Goal: Check status: Check status

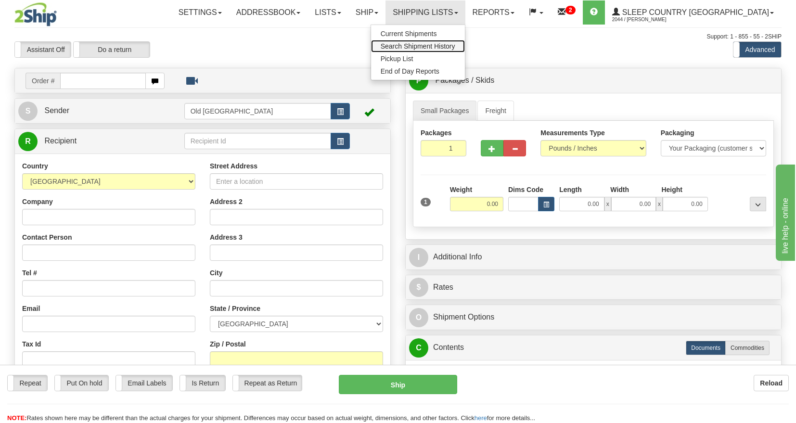
drag, startPoint x: 443, startPoint y: 40, endPoint x: 448, endPoint y: 50, distance: 10.8
click at [443, 42] on link "Search Shipment History" at bounding box center [418, 46] width 94 height 13
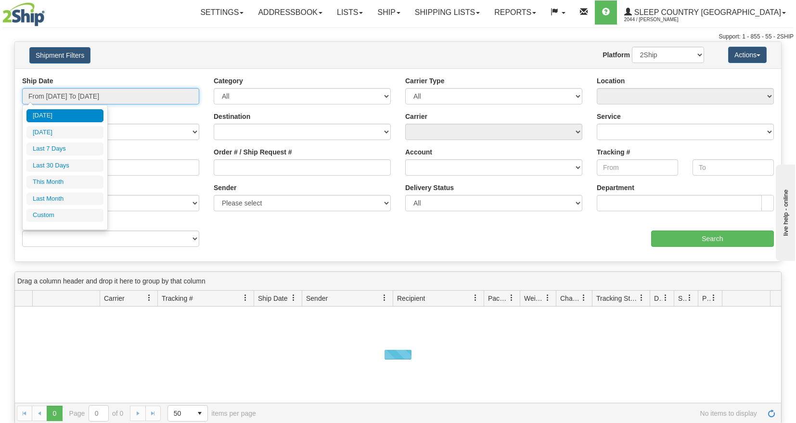
click at [90, 95] on input "From 09/02/2025 To 09/03/2025" at bounding box center [110, 96] width 177 height 16
click at [61, 161] on li "Last 30 Days" at bounding box center [64, 165] width 77 height 13
type input "From 08/05/2025 To 09/03/2025"
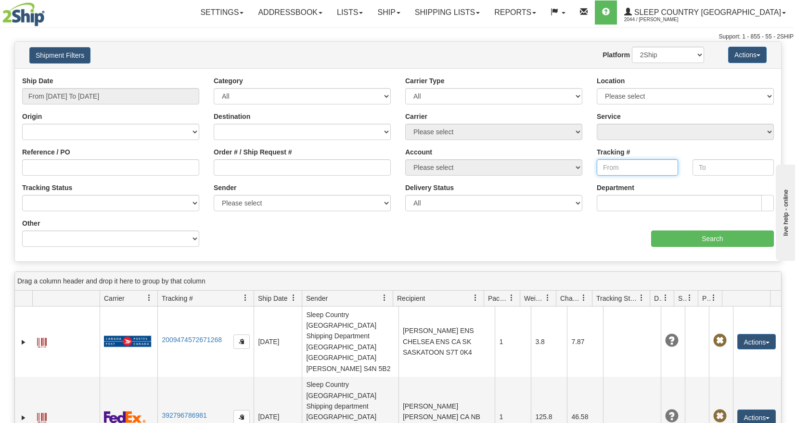
click at [638, 169] on input "Tracking #" at bounding box center [637, 167] width 81 height 16
paste input "Old Toronto DC Sleep Country Canada CA ON CA ON Toronto M9N 3R2 140 Wendell Ave…"
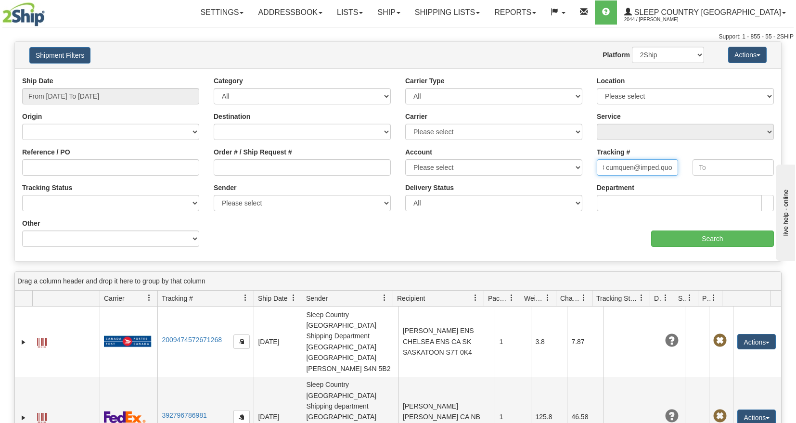
click at [670, 165] on input "Tracking #" at bounding box center [637, 167] width 81 height 16
drag, startPoint x: 670, startPoint y: 165, endPoint x: 557, endPoint y: 161, distance: 113.2
click at [563, 163] on div "Ship Date From 08/05/2025 To 09/03/2025 Category All Inbound Outbound Carrier T…" at bounding box center [398, 165] width 766 height 178
type input "Old Toronto DC Sleep Country Canada CA ON CA ON Toronto M9N 3R2 140 Wendell Ave…"
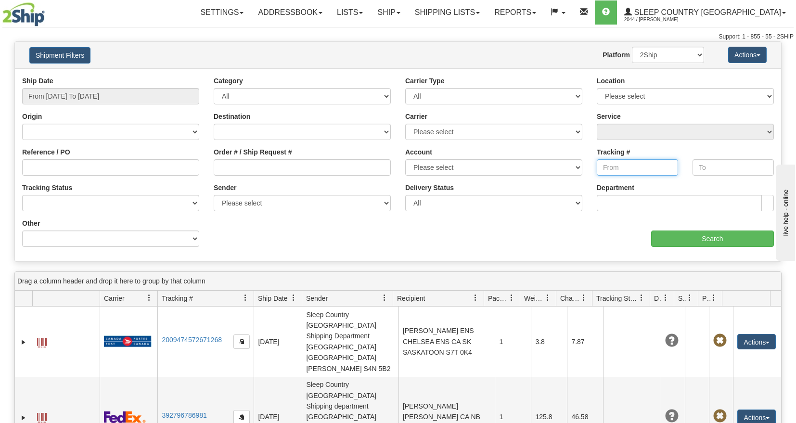
paste input "392237854574"
type input "392237854574"
click at [672, 235] on input "Search" at bounding box center [712, 239] width 123 height 16
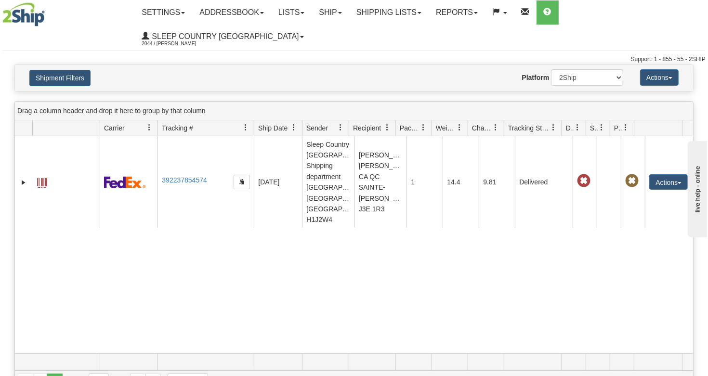
click at [0, 244] on html "Upgrade Account Cancel Toggle navigation Settings New Senders" at bounding box center [354, 188] width 708 height 376
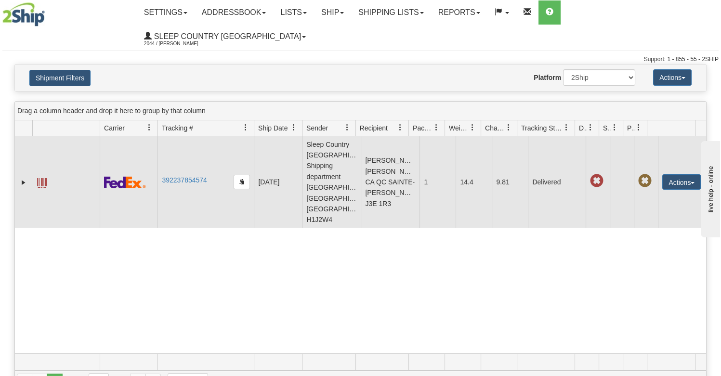
click at [42, 178] on span at bounding box center [42, 183] width 10 height 10
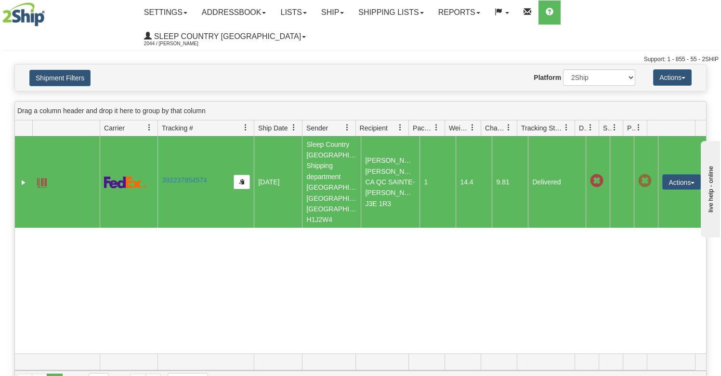
drag, startPoint x: 178, startPoint y: 206, endPoint x: 161, endPoint y: 202, distance: 17.9
click at [177, 206] on div "31445306 2044 392237854574 08/18/2025 08/18/2025 01:02:19 PM Sleep Country Cana…" at bounding box center [360, 244] width 691 height 217
click at [27, 178] on link "Expand" at bounding box center [24, 183] width 10 height 10
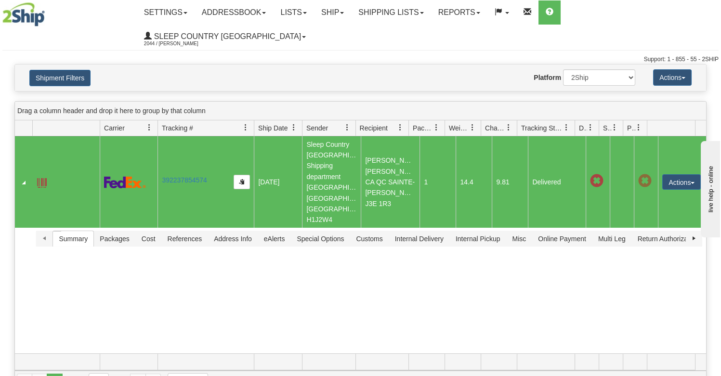
click at [270, 285] on div "31445306 2044 392237854574 08/18/2025 08/18/2025 01:02:19 PM Sleep Country Cana…" at bounding box center [360, 244] width 691 height 217
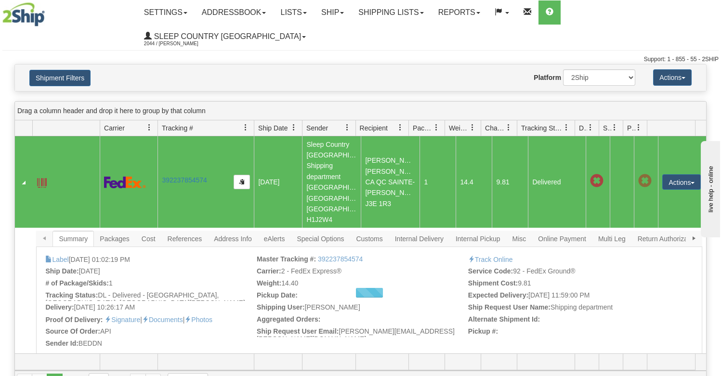
click at [191, 55] on div "Support: 1 - 855 - 55 - 2SHIP" at bounding box center [360, 59] width 716 height 8
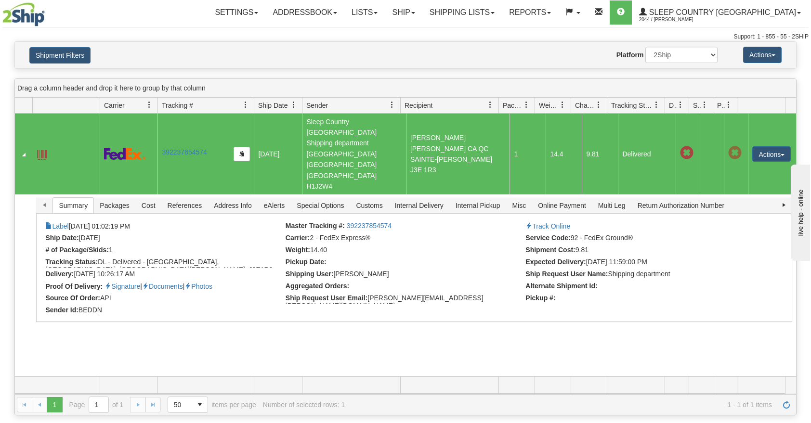
click at [245, 26] on div at bounding box center [405, 26] width 806 height 0
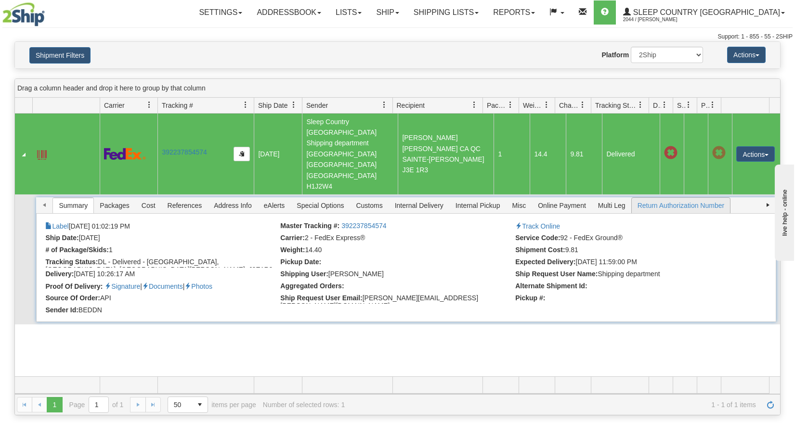
click at [694, 198] on span "Return Authorization Number" at bounding box center [681, 205] width 99 height 15
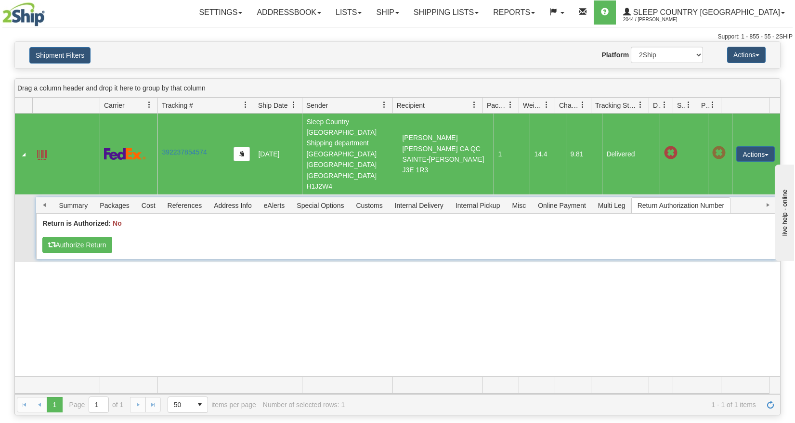
click at [756, 197] on div "Summary Packages Cost References Address Info eAlerts Special Options Customs C…" at bounding box center [405, 205] width 739 height 16
click at [757, 197] on div "Summary Packages Cost References Address Info eAlerts Special Options Customs C…" at bounding box center [405, 205] width 739 height 16
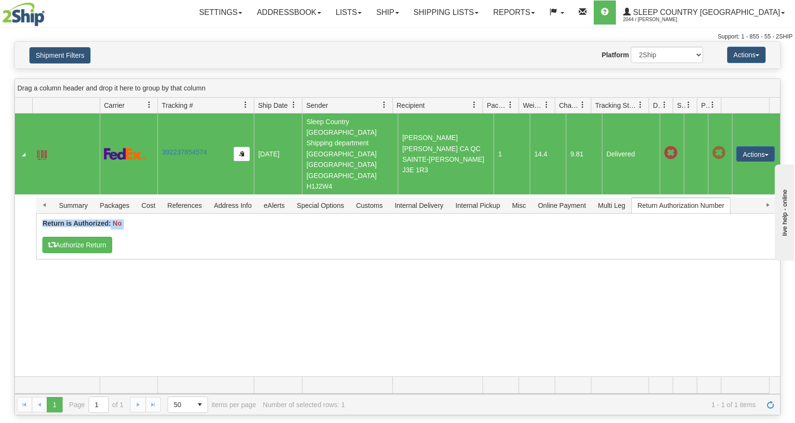
click at [473, 286] on div "31445306 2044 392237854574 08/18/2025 08/18/2025 01:02:19 PM Sleep Country Cana…" at bounding box center [397, 245] width 765 height 263
click at [315, 259] on div "31445306 2044 392237854574 08/18/2025 08/18/2025 01:02:19 PM Sleep Country Cana…" at bounding box center [397, 245] width 765 height 263
click at [397, 313] on div "31445306 2044 392237854574 08/18/2025 08/18/2025 01:02:19 PM Sleep Country Cana…" at bounding box center [397, 245] width 765 height 263
click at [390, 293] on div "31445306 2044 392237854574 08/18/2025 08/18/2025 01:02:19 PM Sleep Country Cana…" at bounding box center [397, 245] width 765 height 263
